Goal: Task Accomplishment & Management: Use online tool/utility

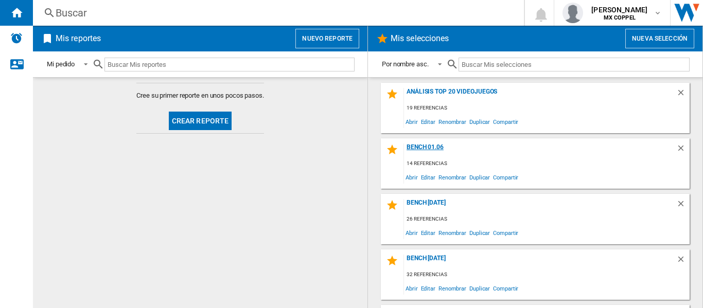
click at [422, 149] on div "Bench 01.06" at bounding box center [540, 151] width 272 height 14
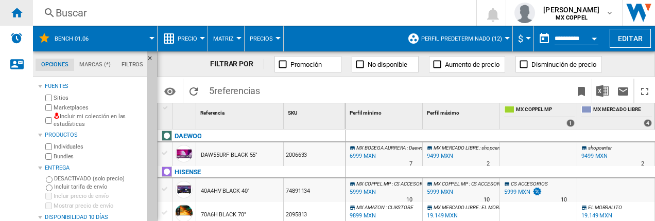
click at [14, 16] on ng-md-icon "Inicio" at bounding box center [16, 12] width 12 height 12
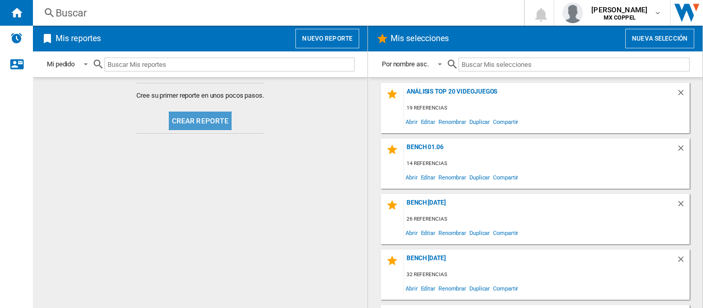
click at [222, 116] on button "Crear reporte" at bounding box center [200, 121] width 63 height 19
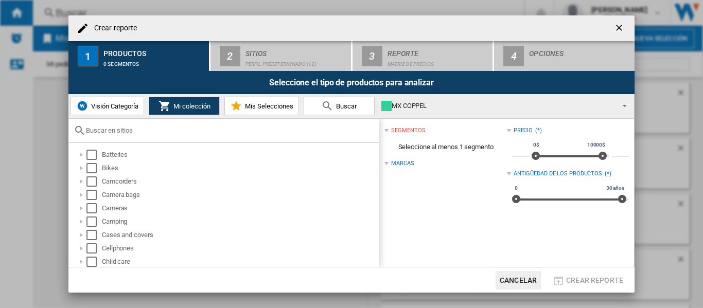
click at [119, 112] on button "Visión Categoría" at bounding box center [108, 106] width 74 height 19
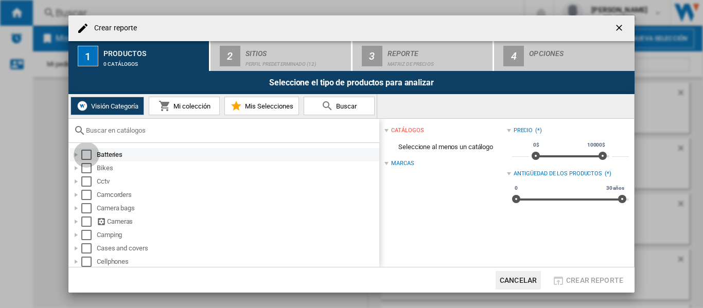
click at [90, 156] on div "Select" at bounding box center [86, 155] width 10 height 10
click at [87, 173] on div "Select" at bounding box center [86, 168] width 10 height 10
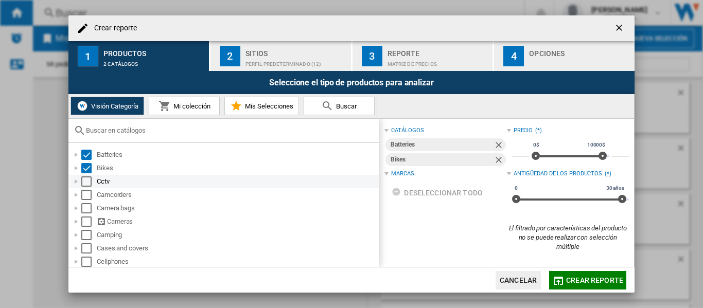
click at [84, 183] on div "Select" at bounding box center [86, 182] width 10 height 10
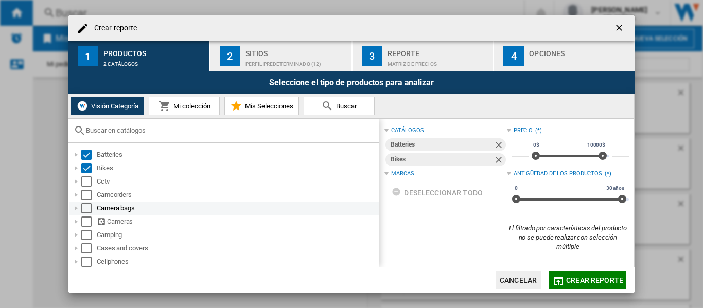
click at [89, 203] on div "Select" at bounding box center [86, 208] width 10 height 10
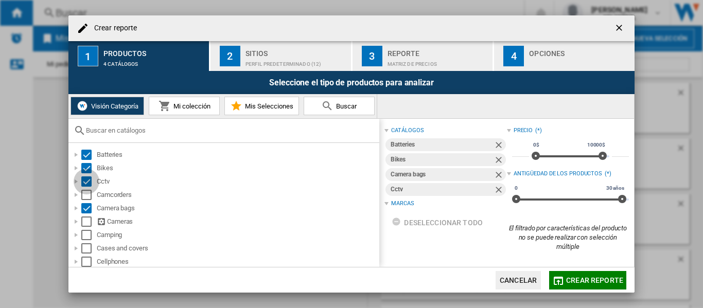
click at [88, 225] on div "Select" at bounding box center [86, 222] width 10 height 10
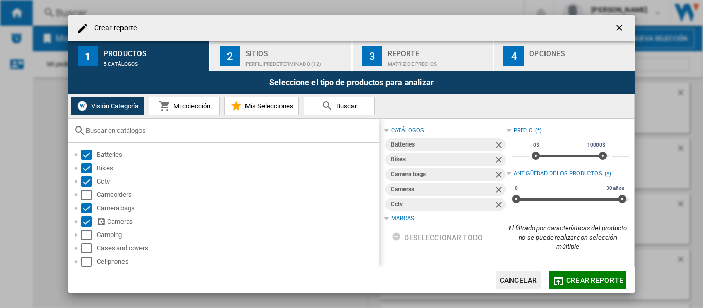
click at [242, 61] on button "2 Sitios Perfil predeterminado (12)" at bounding box center [282, 56] width 142 height 30
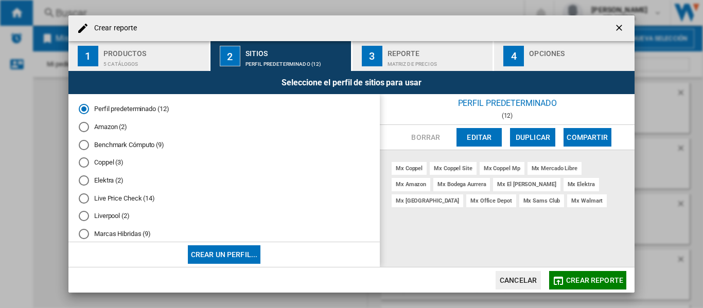
click at [490, 138] on button "Editar" at bounding box center [479, 137] width 45 height 19
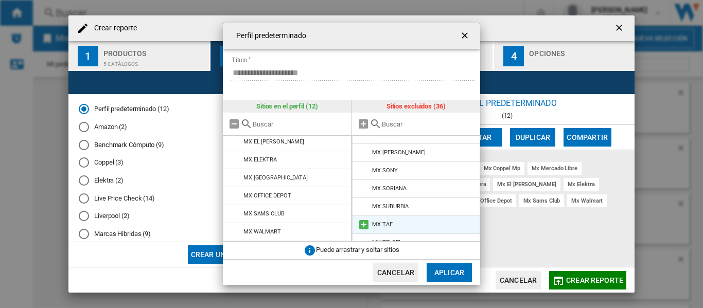
scroll to position [544, 0]
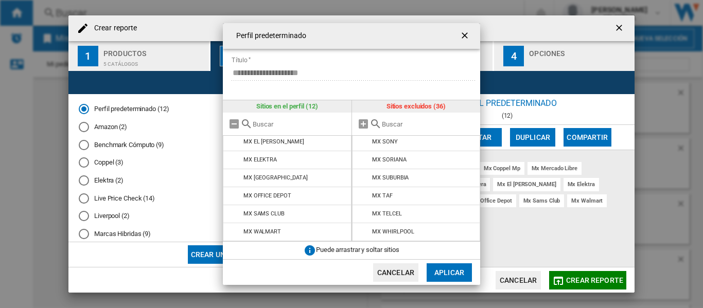
click at [577, 214] on div "**********" at bounding box center [351, 154] width 703 height 308
click at [619, 28] on div "**********" at bounding box center [351, 154] width 703 height 308
click at [520, 281] on div "**********" at bounding box center [351, 154] width 703 height 308
click at [396, 270] on button "Cancelar" at bounding box center [395, 273] width 45 height 19
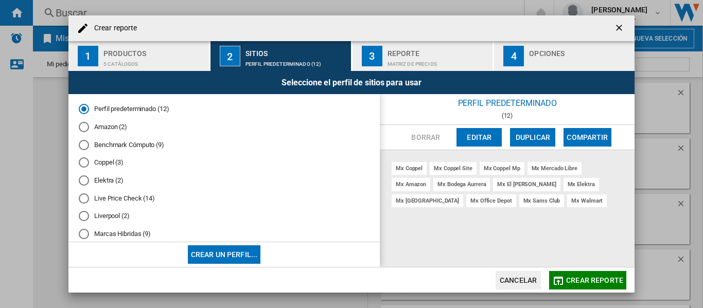
click at [518, 275] on button "Cancelar" at bounding box center [518, 280] width 45 height 19
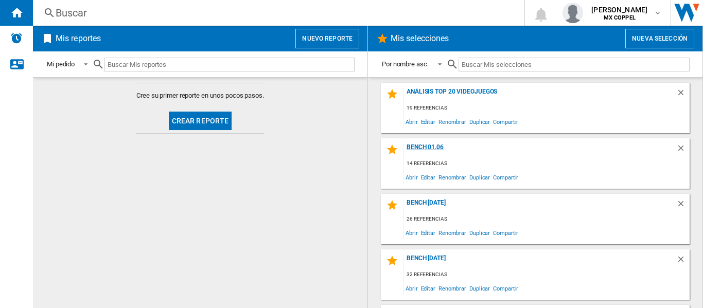
click at [427, 147] on div "Bench 01.06" at bounding box center [540, 151] width 272 height 14
